Goal: Information Seeking & Learning: Find specific fact

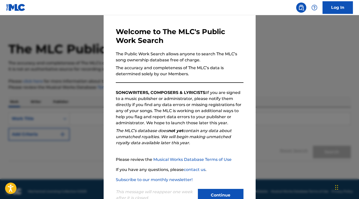
scroll to position [32, 0]
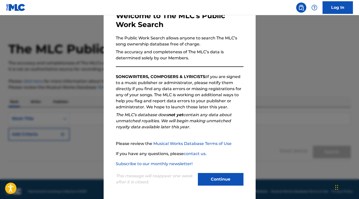
click at [226, 182] on button "Continue" at bounding box center [221, 179] width 46 height 13
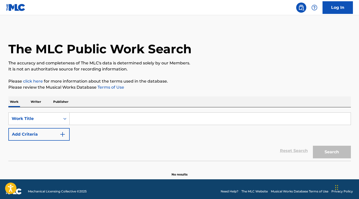
click at [85, 119] on input "Search Form" at bounding box center [210, 119] width 281 height 12
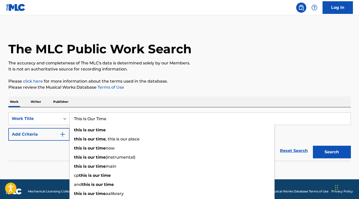
type input "This Is Our Time"
click at [44, 134] on button "Add Criteria" at bounding box center [38, 134] width 61 height 13
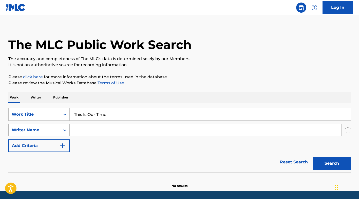
click at [64, 135] on div "Search Form" at bounding box center [64, 130] width 9 height 12
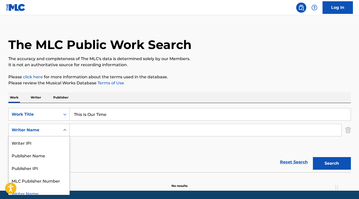
scroll to position [5, 0]
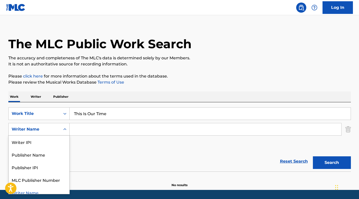
click at [82, 128] on input "Search Form" at bounding box center [205, 130] width 271 height 12
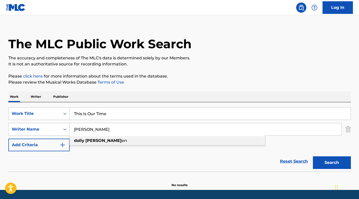
click at [81, 139] on strong "dolly" at bounding box center [79, 140] width 10 height 5
type input "[PERSON_NAME]"
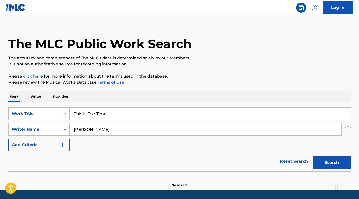
click at [338, 160] on button "Search" at bounding box center [332, 163] width 38 height 13
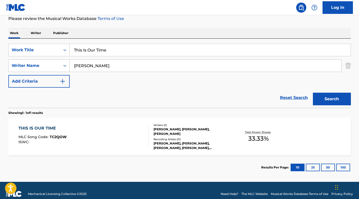
scroll to position [74, 0]
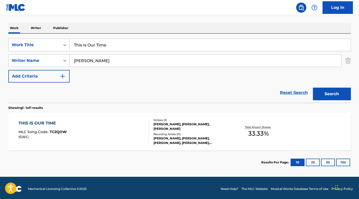
click at [230, 134] on div "Total Known Shares: 33.33 %" at bounding box center [258, 131] width 57 height 15
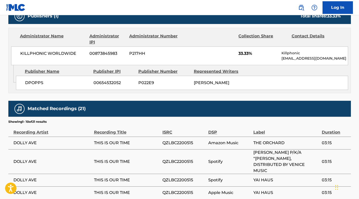
scroll to position [253, 0]
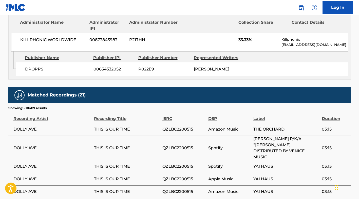
click at [29, 133] on span "DOLLY AVE" at bounding box center [52, 130] width 78 height 6
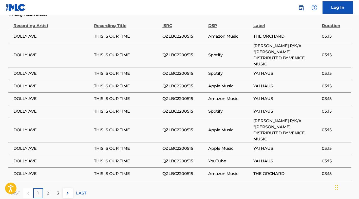
scroll to position [369, 0]
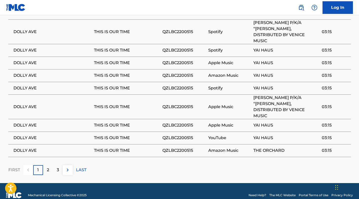
click at [47, 167] on p "2" at bounding box center [48, 170] width 2 height 6
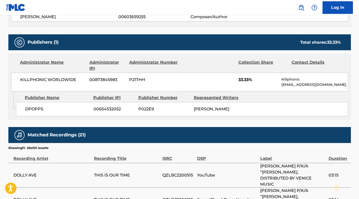
scroll to position [210, 0]
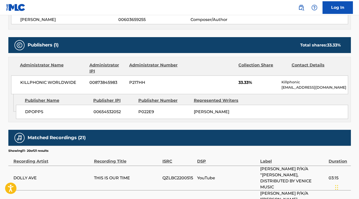
click at [36, 110] on span "DPOPPS" at bounding box center [57, 112] width 65 height 6
click at [39, 82] on span "KILLPHONIC WORLDWIDE" at bounding box center [53, 83] width 66 height 6
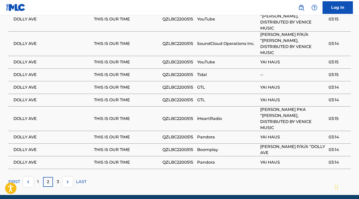
scroll to position [375, 0]
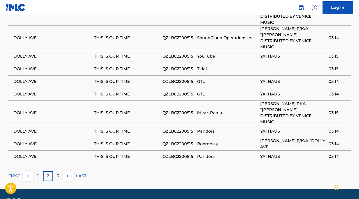
click at [55, 172] on div "3" at bounding box center [58, 177] width 10 height 10
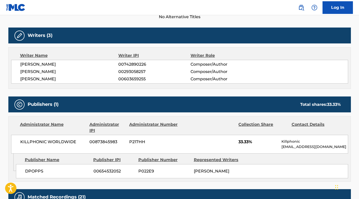
scroll to position [0, 0]
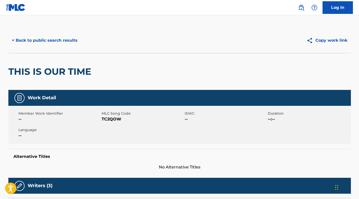
click at [65, 44] on button "< Back to public search results" at bounding box center [44, 40] width 73 height 13
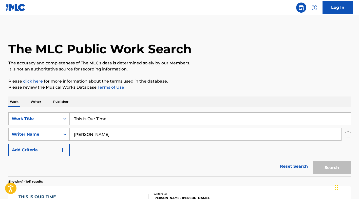
scroll to position [47, 0]
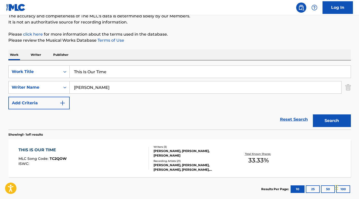
click at [103, 74] on input "This Is Our Time" at bounding box center [210, 72] width 281 height 12
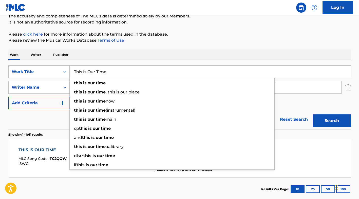
click at [103, 74] on input "This Is Our Time" at bounding box center [210, 72] width 281 height 12
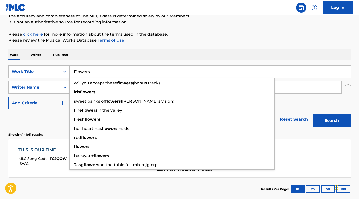
type input "Flowers"
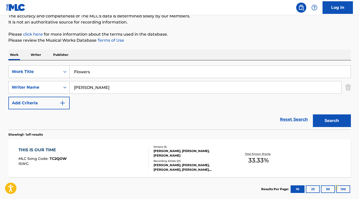
click at [296, 151] on div "THIS IS OUR TIME MLC Song Code : TC2QOW ISWC : Writers ( 3 ) [PERSON_NAME], [PE…" at bounding box center [179, 159] width 342 height 38
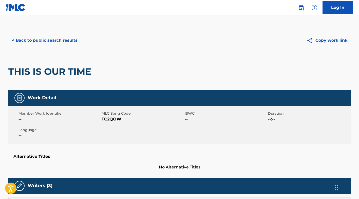
click at [60, 40] on button "< Back to public search results" at bounding box center [44, 40] width 73 height 13
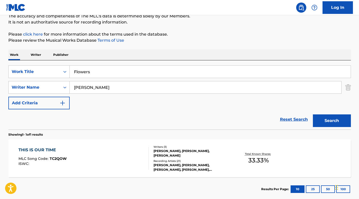
click at [325, 118] on button "Search" at bounding box center [332, 121] width 38 height 13
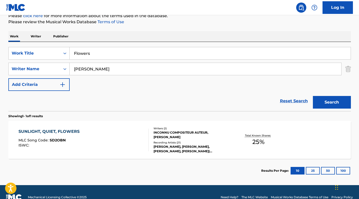
scroll to position [76, 0]
